Goal: Task Accomplishment & Management: Manage account settings

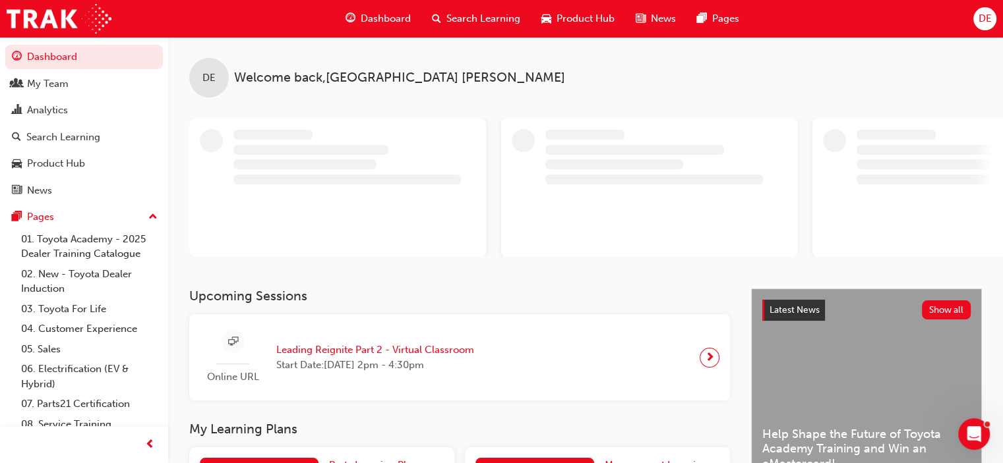
click at [978, 15] on span "DE" at bounding box center [983, 18] width 13 height 15
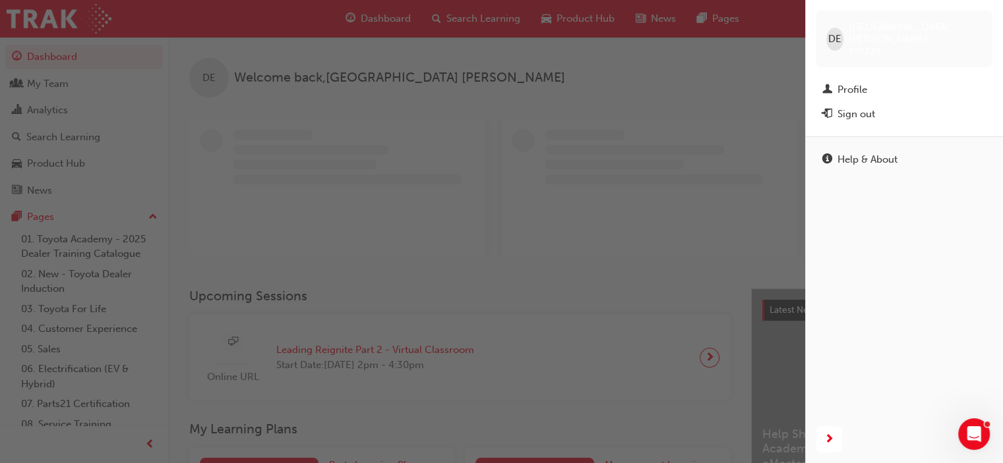
click at [852, 107] on div "Sign out" at bounding box center [856, 114] width 38 height 15
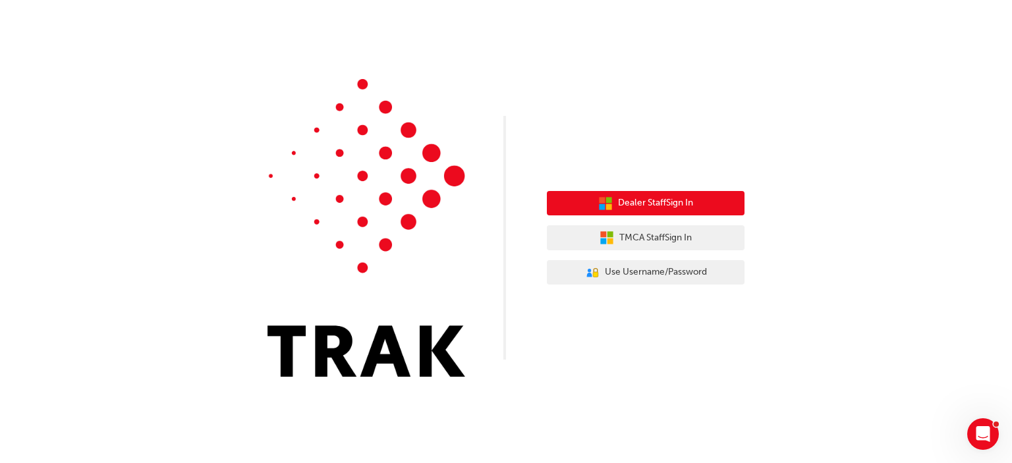
click at [641, 202] on span "Dealer Staff Sign In" at bounding box center [655, 203] width 75 height 15
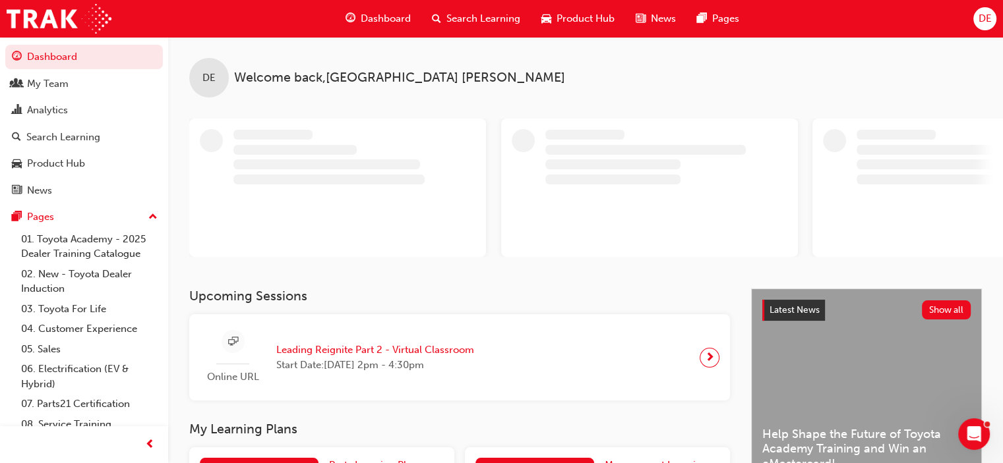
click at [986, 12] on span "DE" at bounding box center [983, 18] width 13 height 15
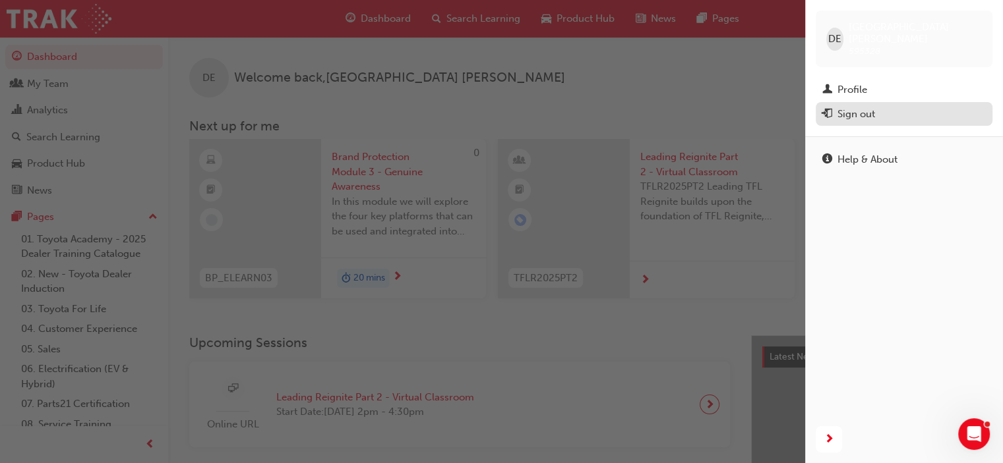
click at [861, 112] on button "Sign out" at bounding box center [903, 114] width 177 height 24
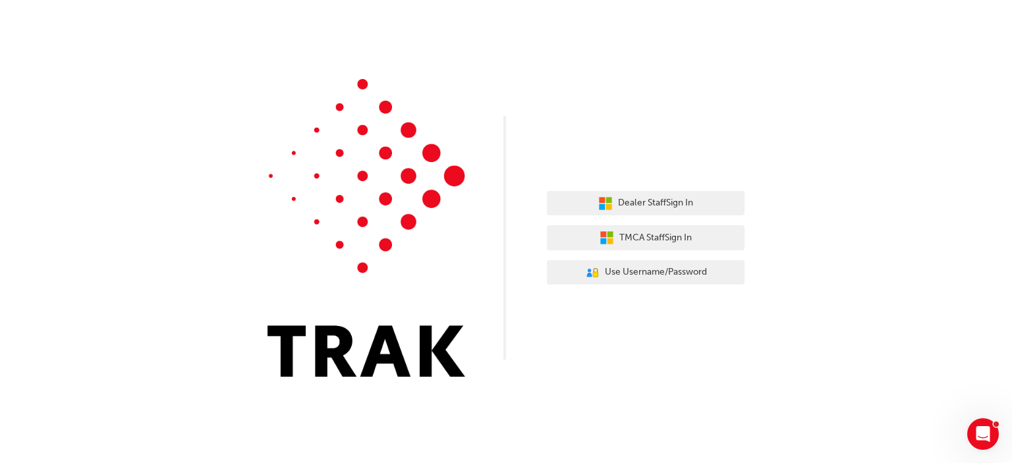
click at [426, 252] on img at bounding box center [367, 228] width 198 height 298
click at [645, 169] on div "Dealer Staff Sign In TMCA Staff Sign In User Authentication Icon - Blue Person,…" at bounding box center [506, 198] width 1012 height 397
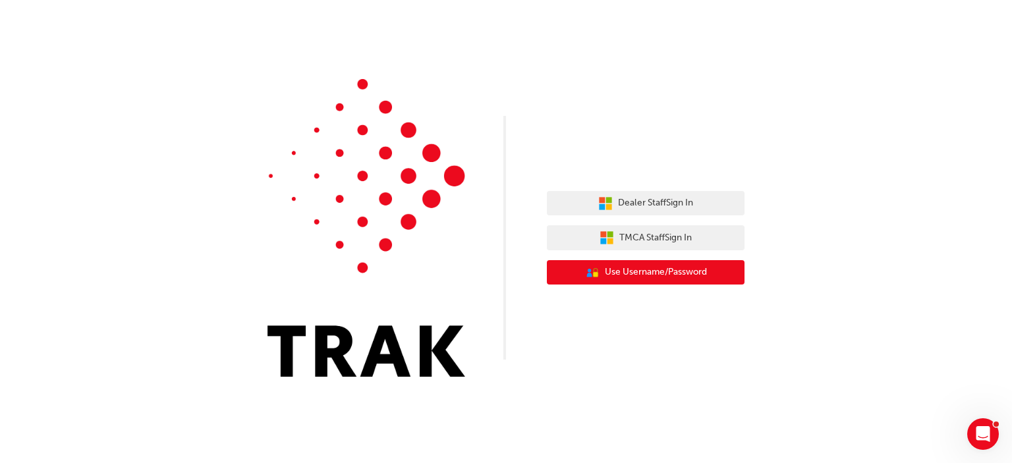
click at [620, 281] on button "User Authentication Icon - Blue Person, Gold Lock Use Username/Password" at bounding box center [646, 272] width 198 height 25
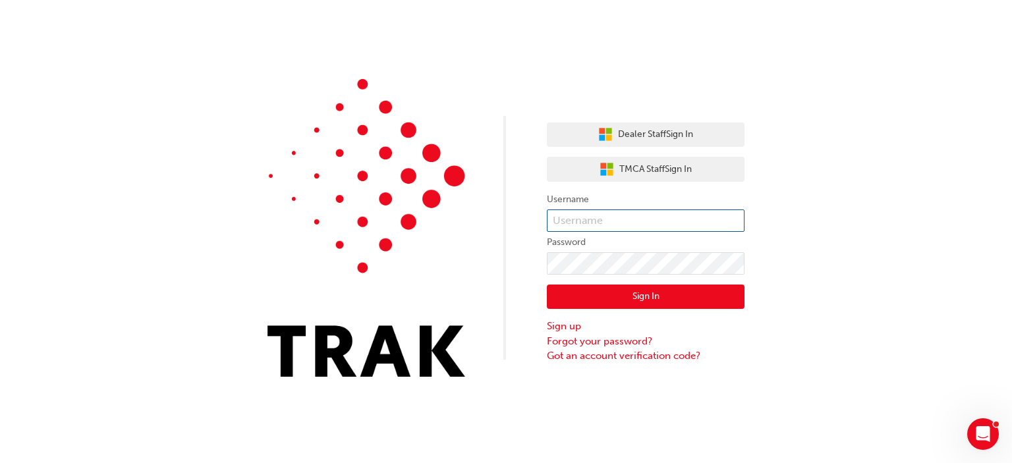
click at [619, 218] on input "text" at bounding box center [646, 221] width 198 height 22
type input "Campbell.webb"
click button "Sign In" at bounding box center [646, 297] width 198 height 25
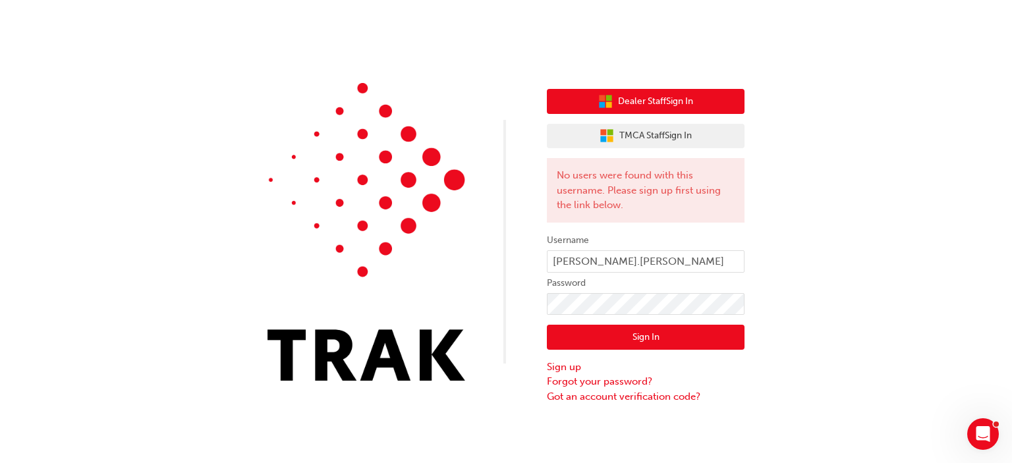
click at [676, 105] on span "Dealer Staff Sign In" at bounding box center [655, 101] width 75 height 15
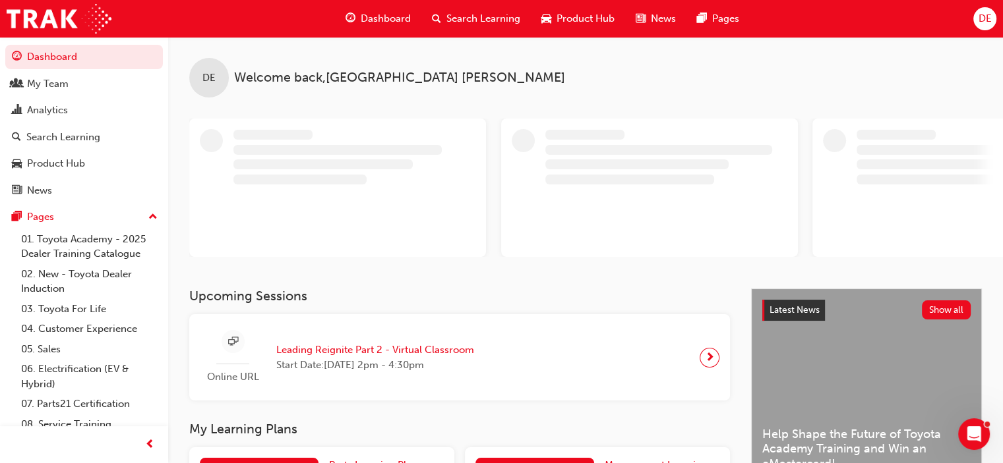
click at [995, 2] on div "Dashboard Search Learning Product Hub News Pages DE" at bounding box center [501, 19] width 1003 height 38
click at [983, 21] on span "DE" at bounding box center [983, 18] width 13 height 15
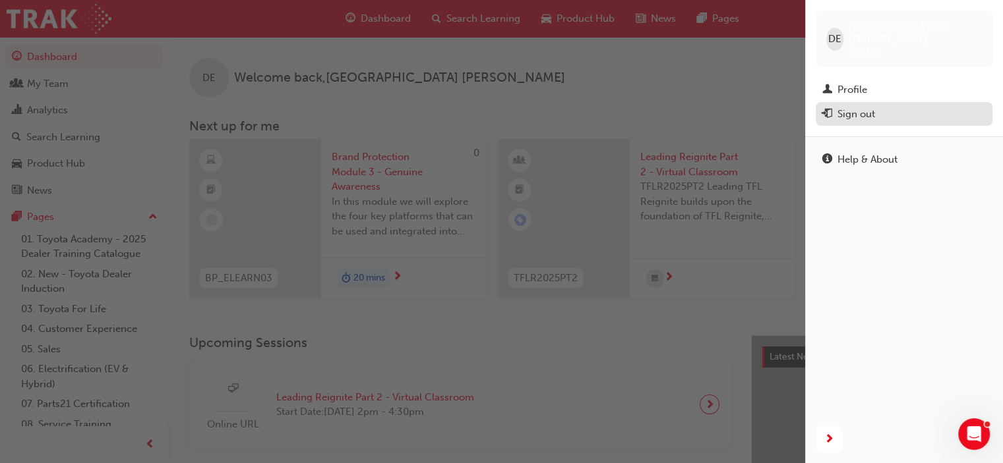
click at [867, 107] on div "Sign out" at bounding box center [856, 114] width 38 height 15
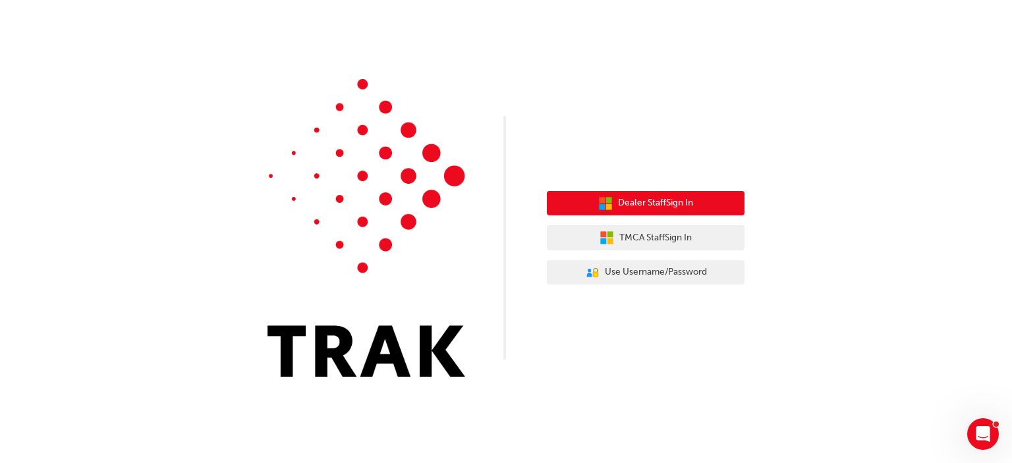
click at [625, 202] on span "Dealer Staff Sign In" at bounding box center [655, 203] width 75 height 15
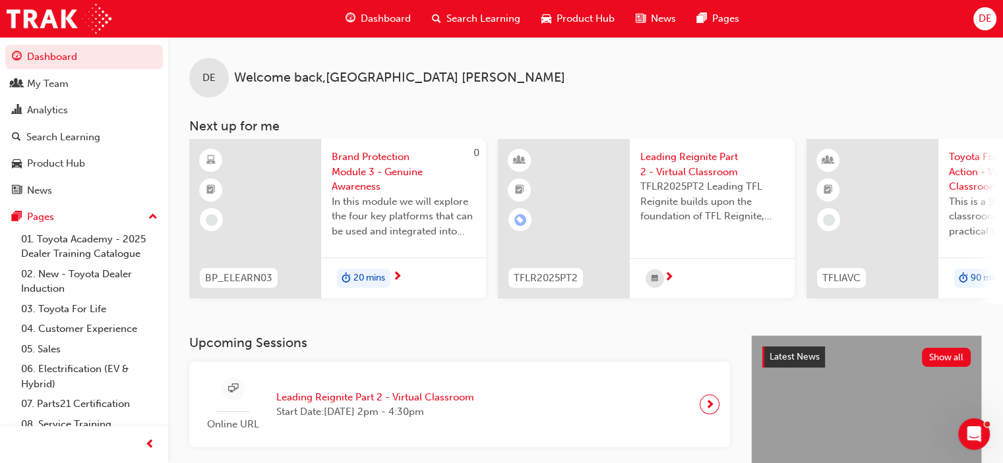
click at [983, 15] on span "DE" at bounding box center [983, 18] width 13 height 15
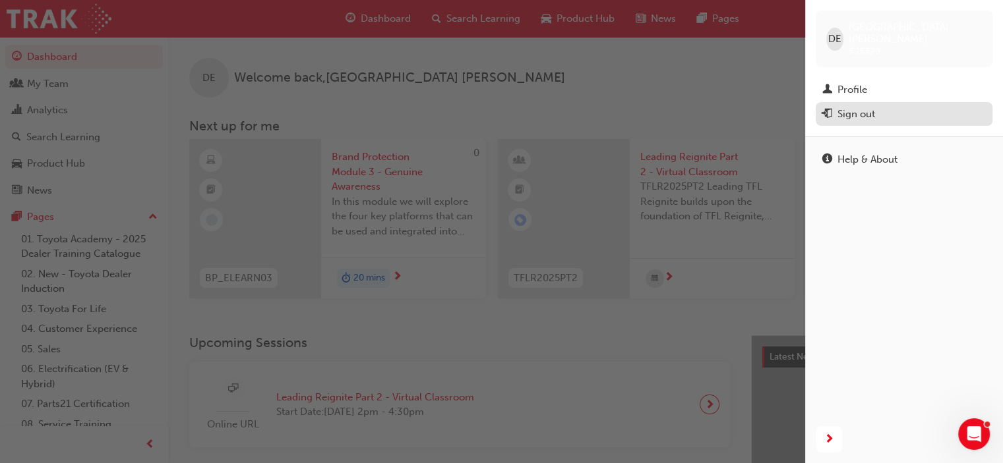
click at [882, 106] on div "Sign out" at bounding box center [903, 114] width 163 height 16
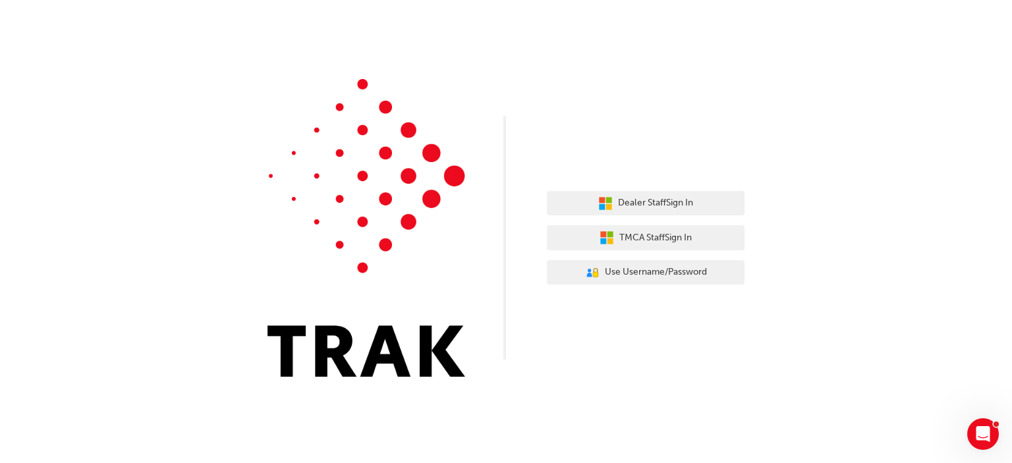
click at [700, 189] on div "Dealer Staff Sign In TMCA Staff Sign In User Authentication Icon - Blue Person,…" at bounding box center [646, 238] width 198 height 114
click at [680, 218] on div "Dealer Staff Sign In TMCA Staff Sign In User Authentication Icon - Blue Person,…" at bounding box center [646, 238] width 198 height 114
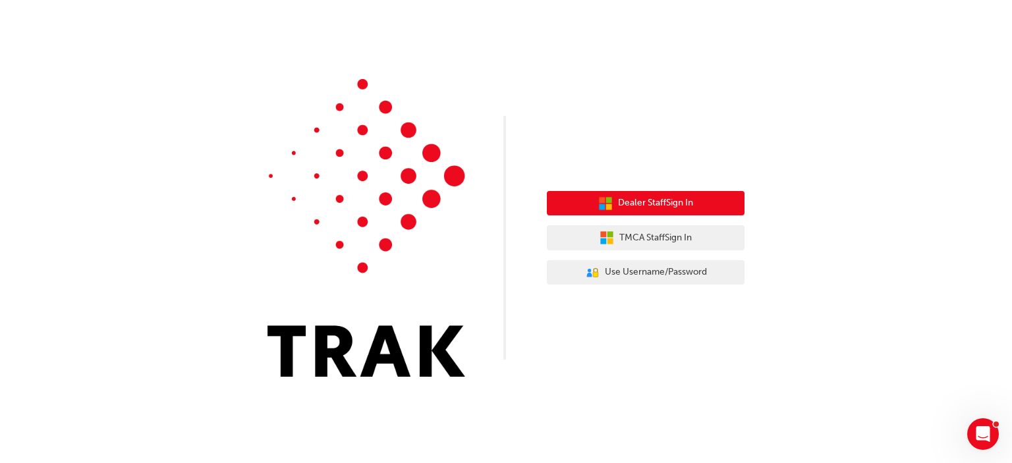
click at [683, 210] on span "Dealer Staff Sign In" at bounding box center [655, 203] width 75 height 15
